Goal: Task Accomplishment & Management: Use online tool/utility

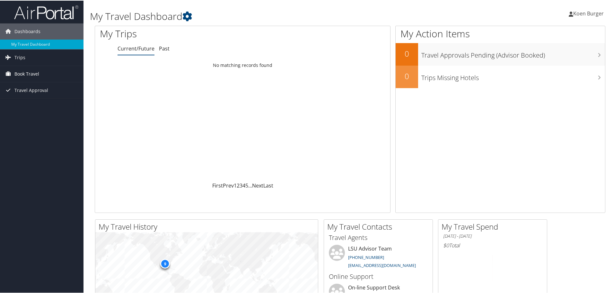
click at [25, 74] on span "Book Travel" at bounding box center [26, 73] width 25 height 16
click at [25, 84] on link "Approval Request (Beta)" at bounding box center [42, 86] width 84 height 10
click at [19, 99] on link "Book/Manage Online Trips" at bounding box center [42, 96] width 84 height 10
